Goal: Communication & Community: Participate in discussion

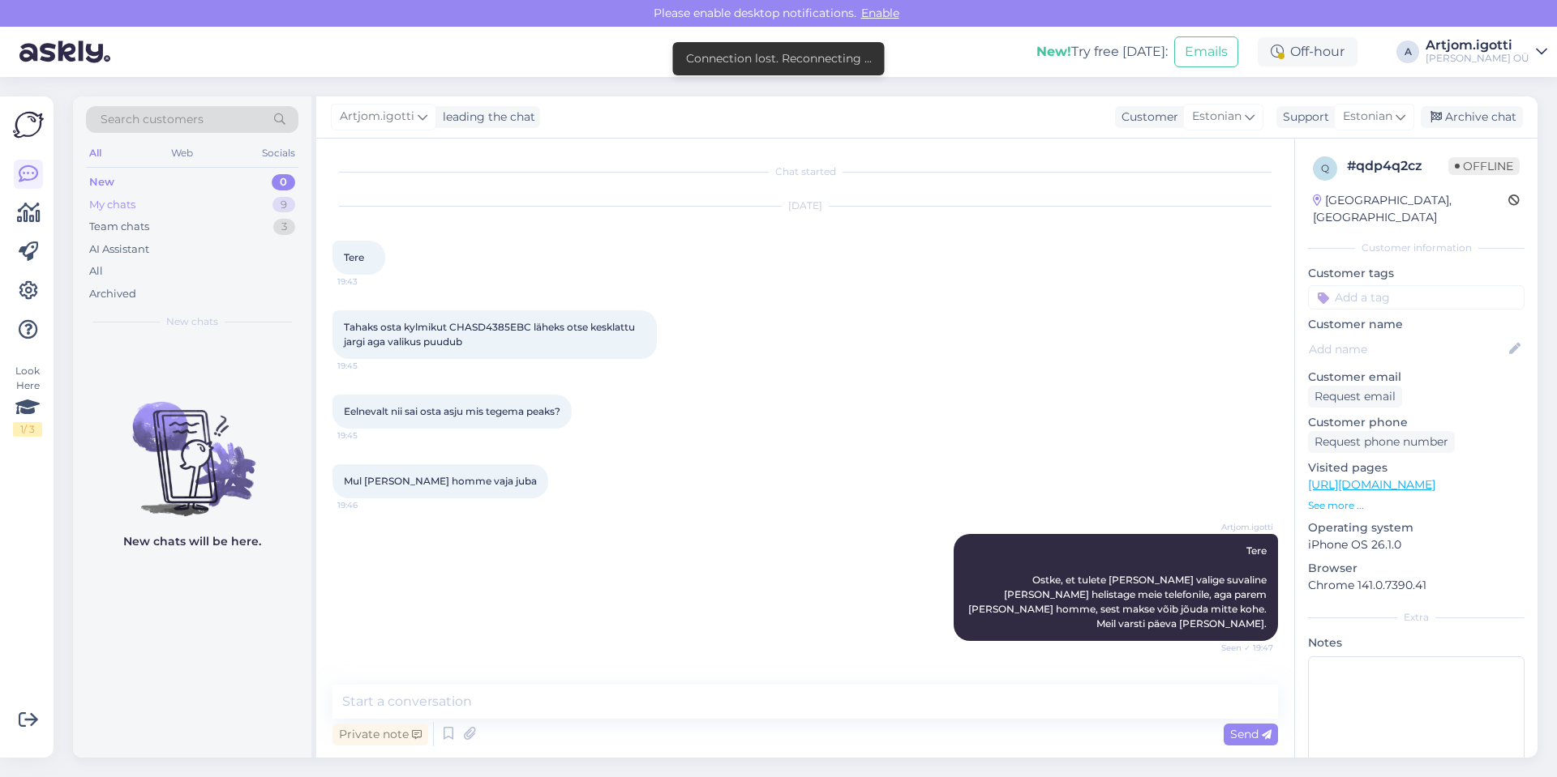
scroll to position [436, 0]
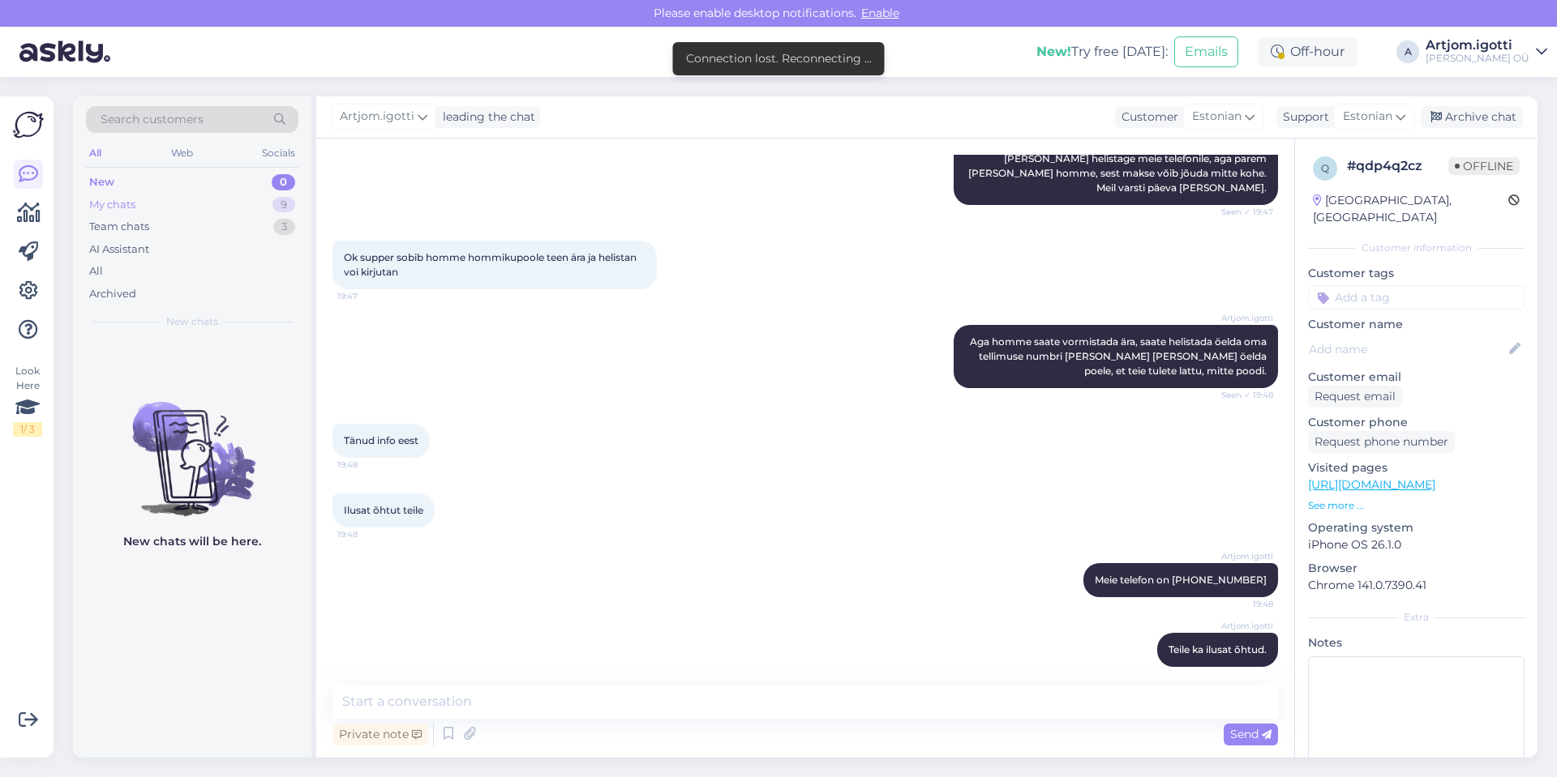
click at [252, 196] on div "My chats 9" at bounding box center [192, 205] width 212 height 23
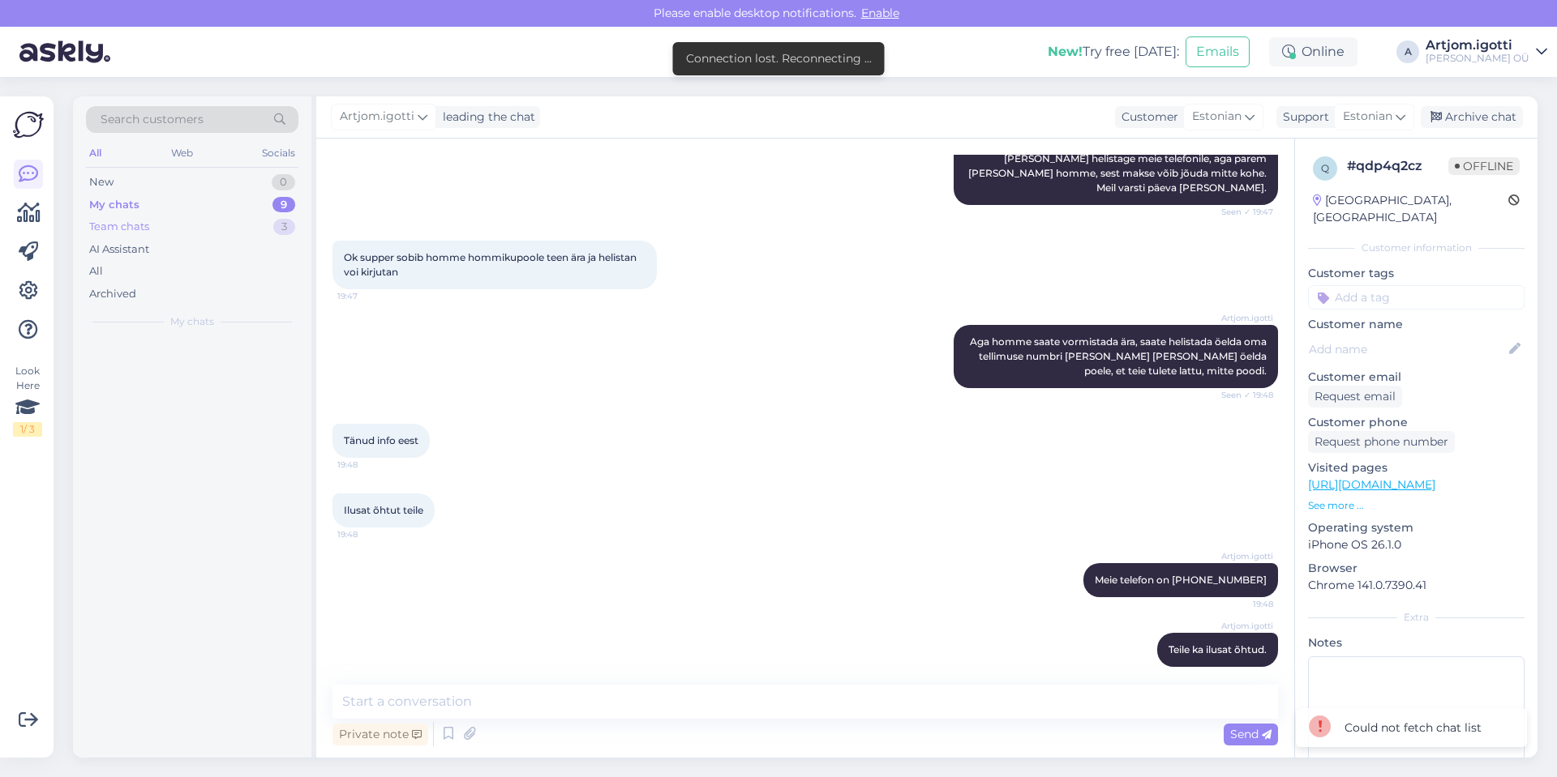
click at [247, 224] on div "Team chats 3" at bounding box center [192, 227] width 212 height 23
click at [158, 293] on div "Archived" at bounding box center [192, 294] width 212 height 23
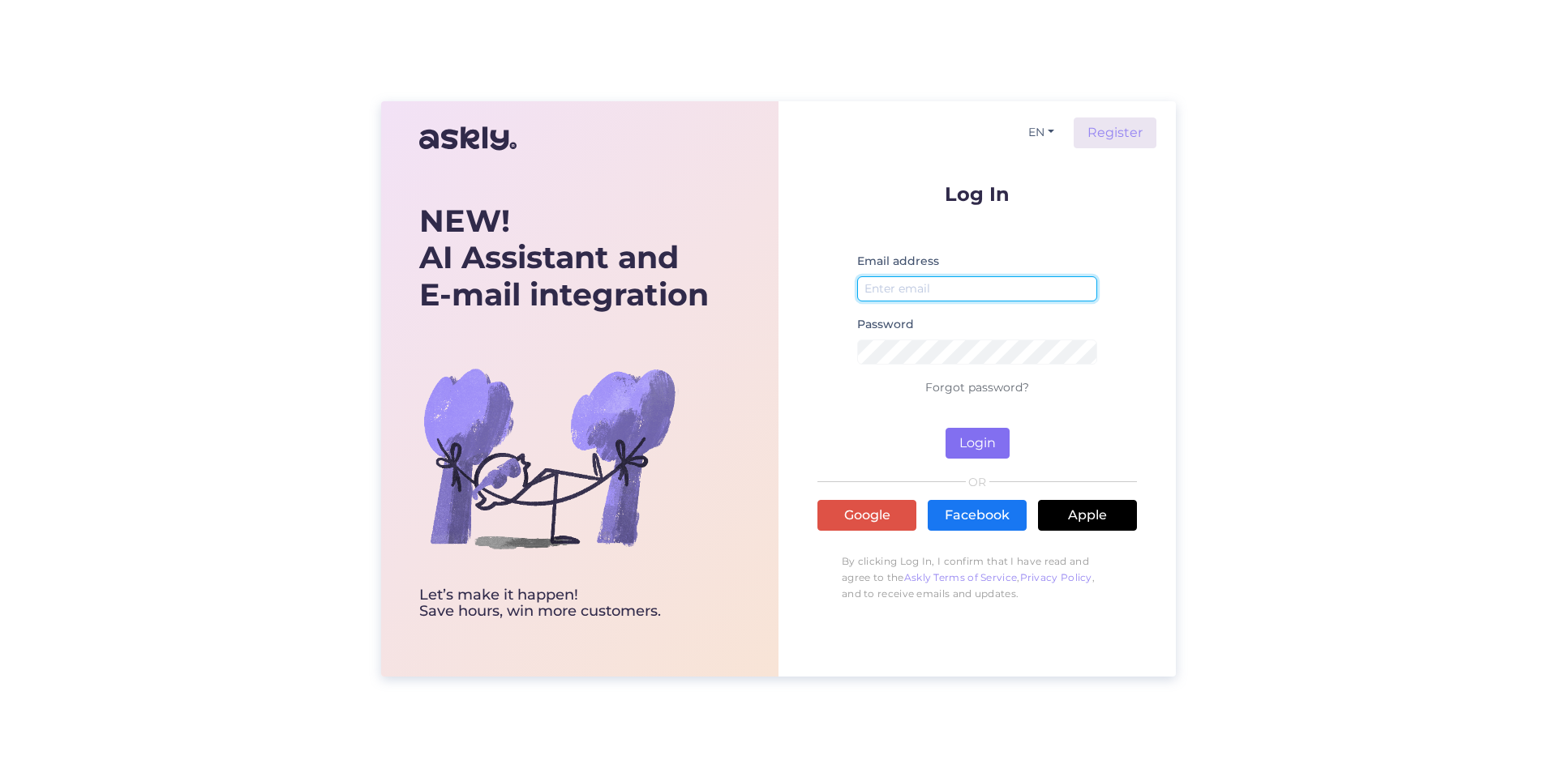
type input "[EMAIL_ADDRESS][DOMAIN_NAME]"
click at [959, 438] on button "Login" at bounding box center [977, 443] width 64 height 31
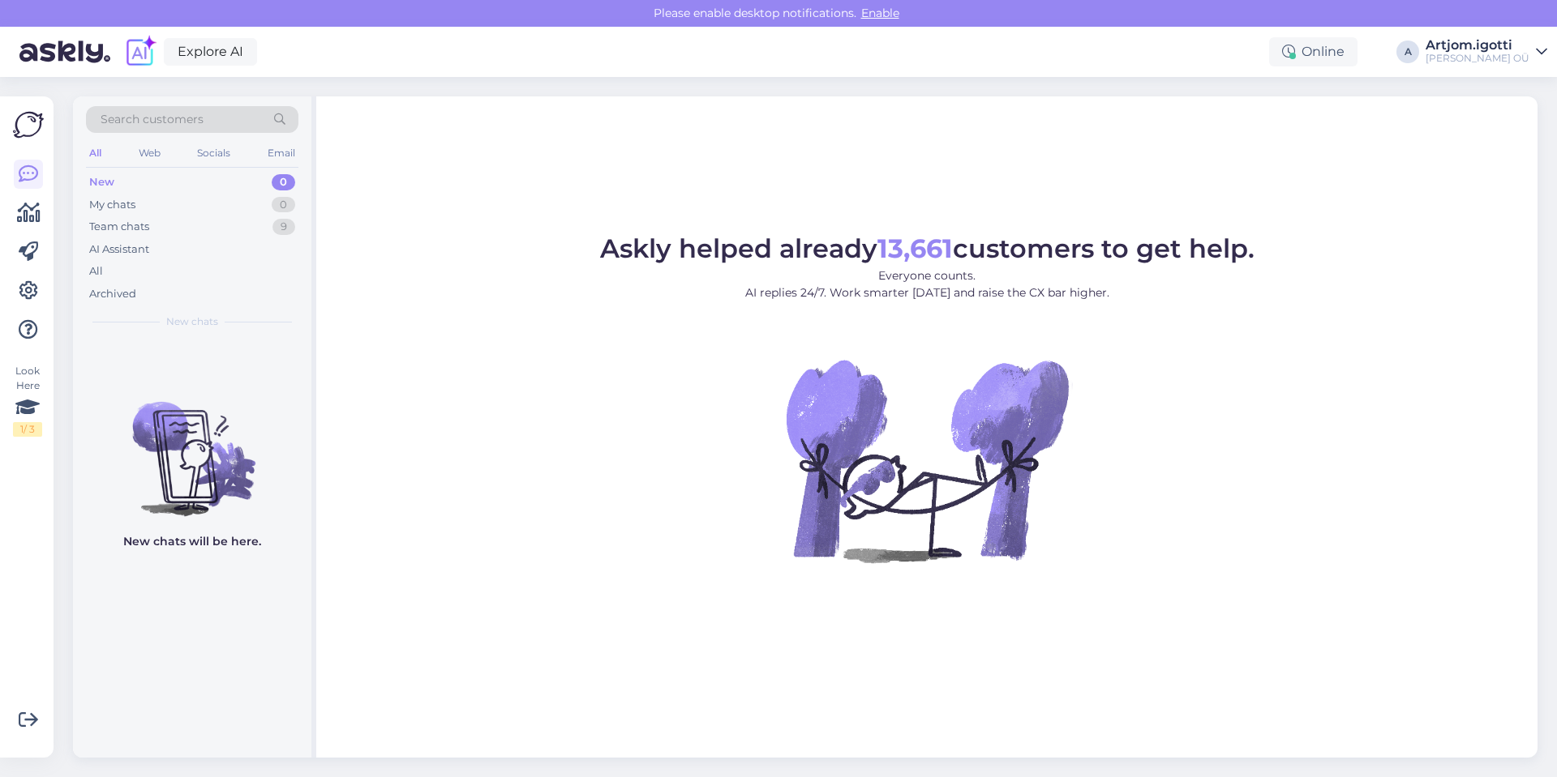
click at [172, 178] on div "New 0" at bounding box center [192, 182] width 212 height 23
click at [169, 214] on div "My chats 0" at bounding box center [192, 205] width 212 height 23
click at [169, 228] on div "Team chats 9" at bounding box center [192, 227] width 212 height 23
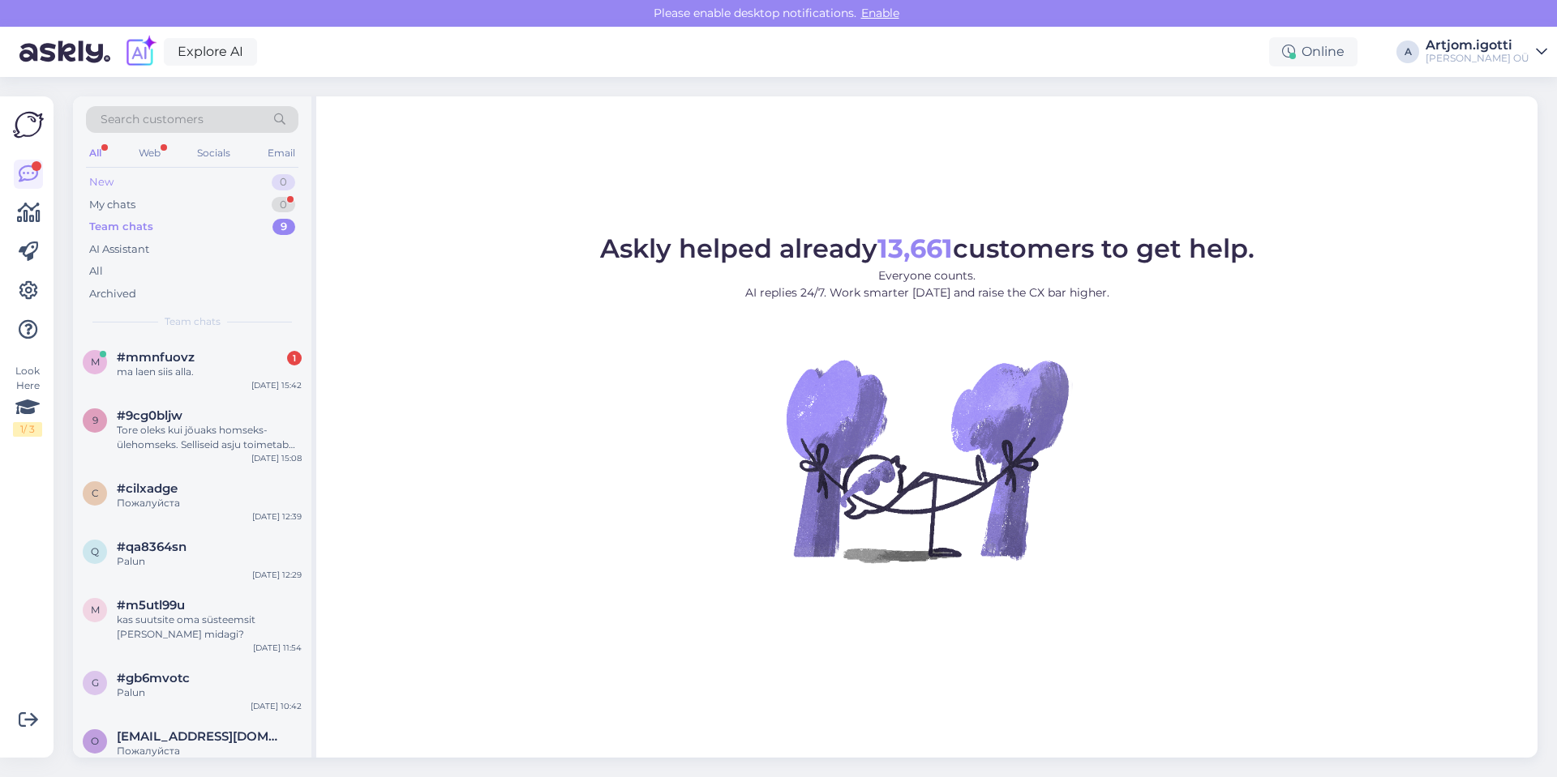
click at [249, 182] on div "New 0" at bounding box center [192, 182] width 212 height 23
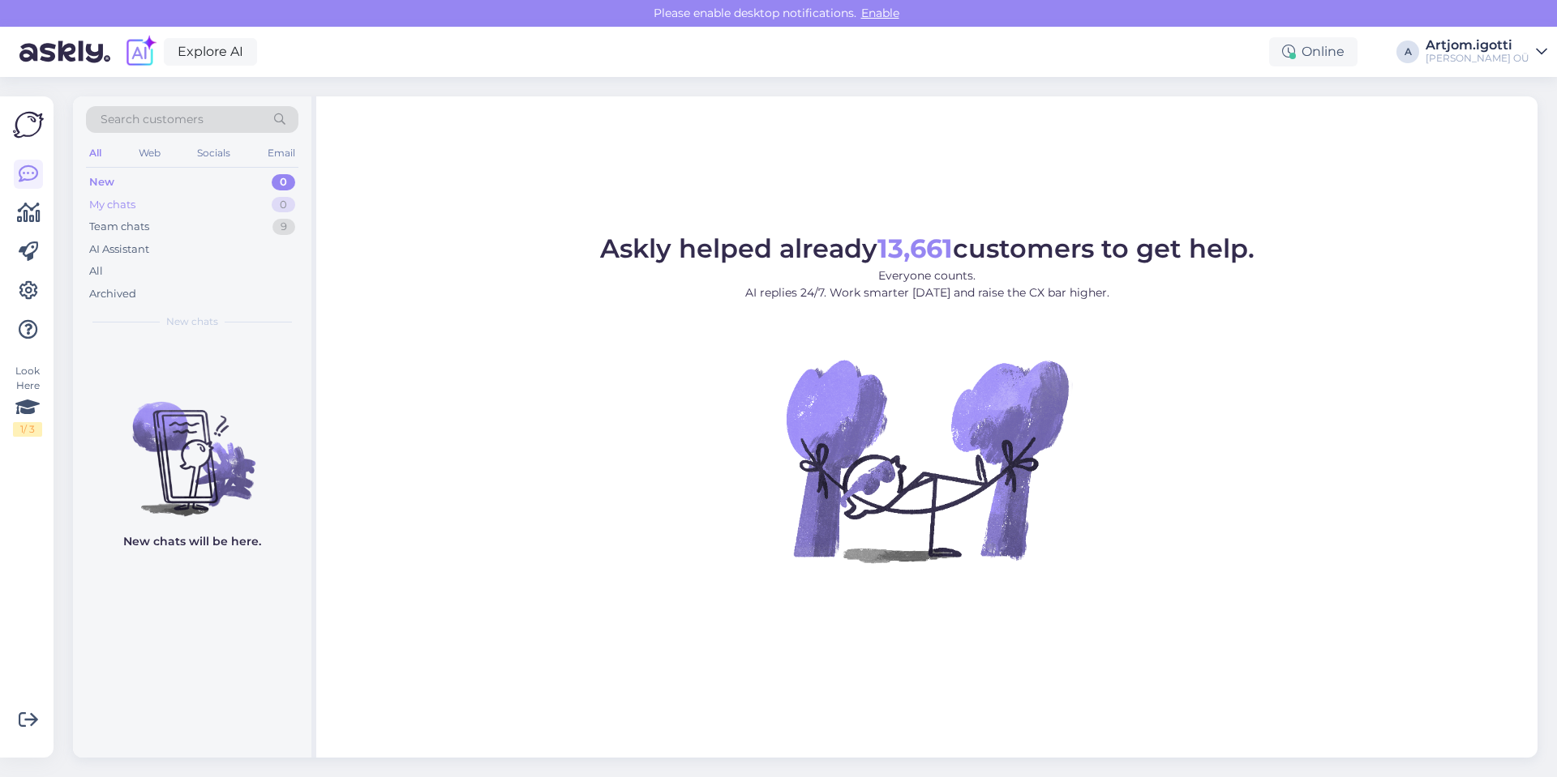
click at [249, 205] on div "My chats 0" at bounding box center [192, 205] width 212 height 23
click at [191, 222] on div "Team chats 9" at bounding box center [192, 227] width 212 height 23
